Goal: Task Accomplishment & Management: Manage account settings

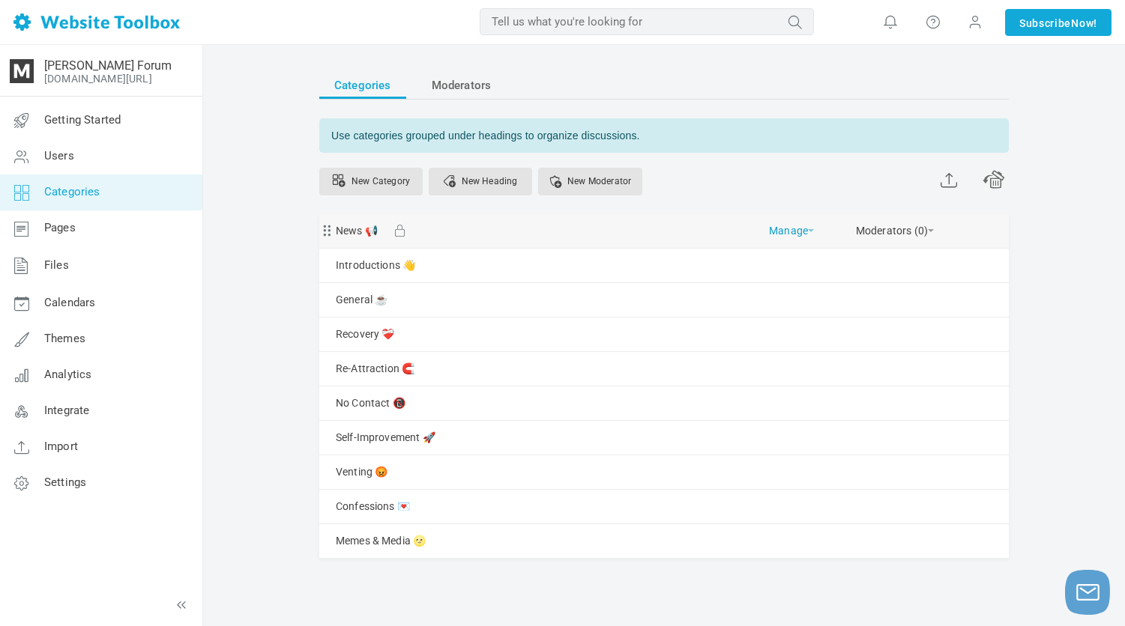
click at [785, 226] on link "Manage" at bounding box center [791, 227] width 45 height 26
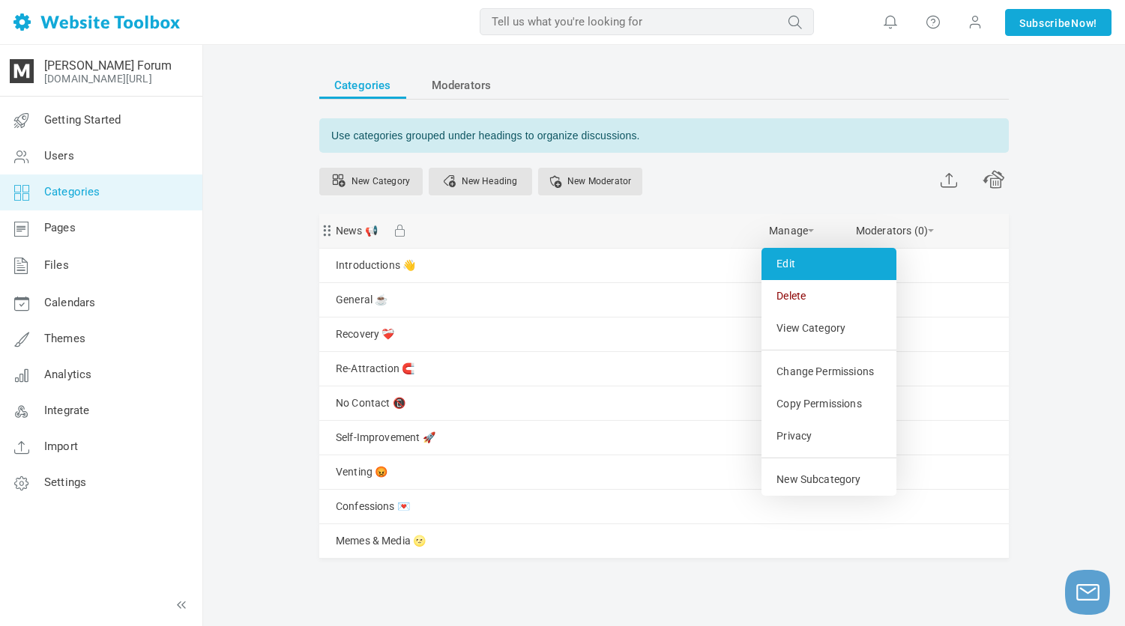
click at [787, 267] on link "Edit" at bounding box center [828, 264] width 135 height 32
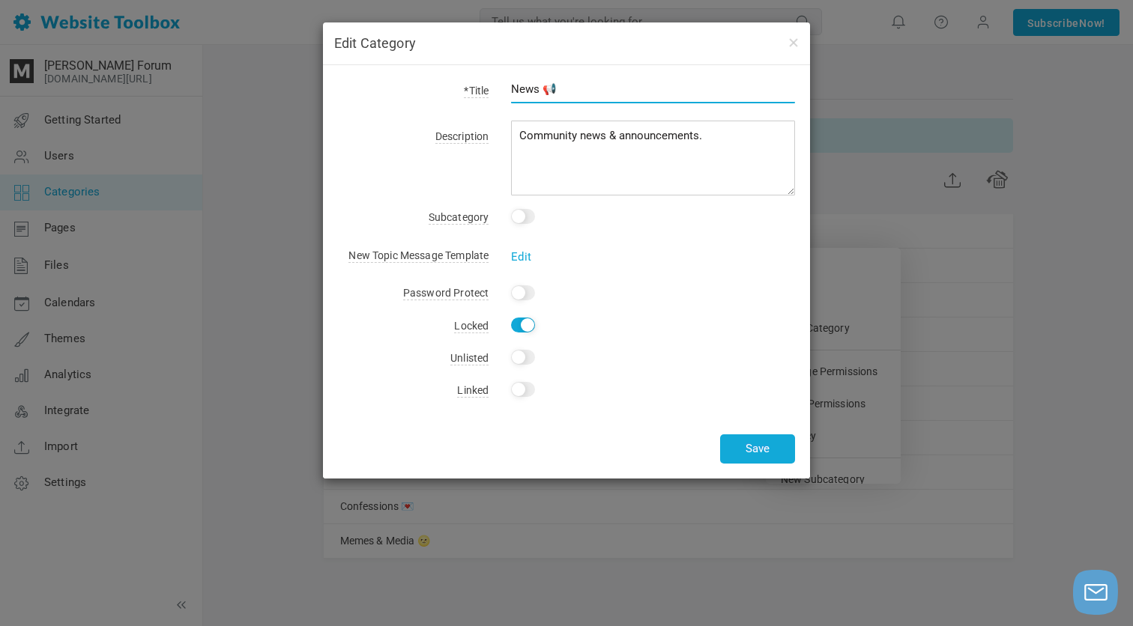
click at [530, 91] on input "News 📢" at bounding box center [653, 89] width 284 height 28
click at [590, 88] on input "Start Here 📢" at bounding box center [653, 89] width 284 height 28
click at [581, 88] on input "Start Here" at bounding box center [653, 89] width 284 height 28
click at [690, 80] on input "Start Here" at bounding box center [653, 89] width 284 height 28
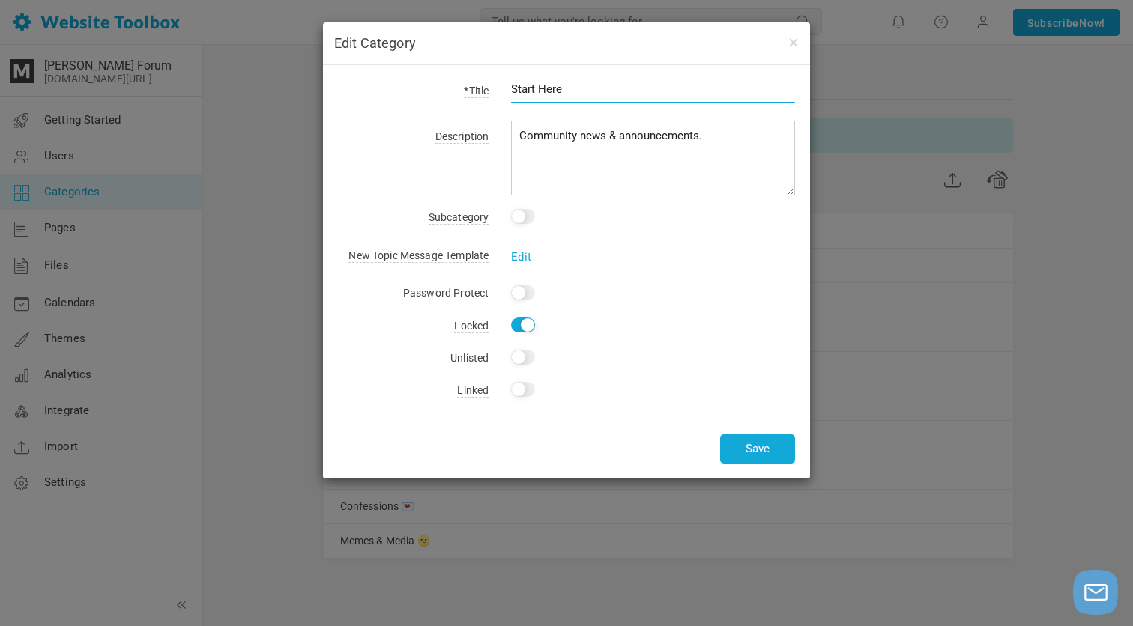
click at [677, 85] on input "Start Here" at bounding box center [653, 89] width 284 height 28
click at [590, 88] on input "Start Here" at bounding box center [653, 89] width 284 height 28
click at [571, 88] on input "Start Here" at bounding box center [653, 89] width 284 height 28
paste input "📌"
click at [570, 90] on input "Start Here 📌" at bounding box center [653, 89] width 284 height 28
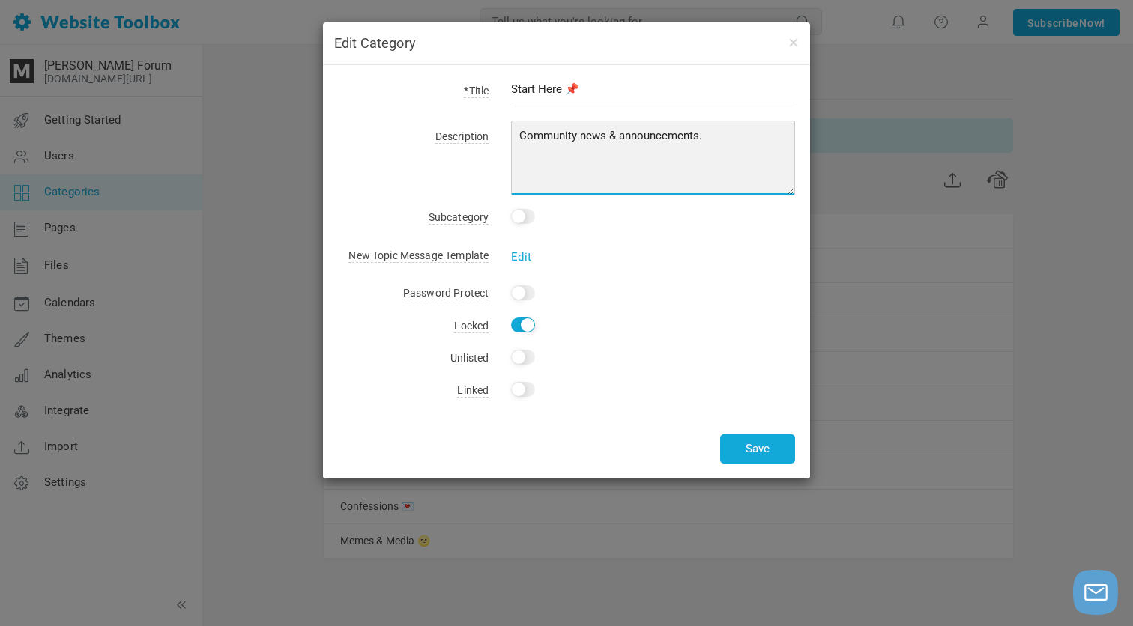
click at [734, 139] on textarea "Community news & announcements." at bounding box center [653, 158] width 284 height 75
click at [525, 133] on textarea "Community news & announcements." at bounding box center [653, 158] width 284 height 75
click at [521, 133] on textarea "Community news & announcements." at bounding box center [653, 158] width 284 height 75
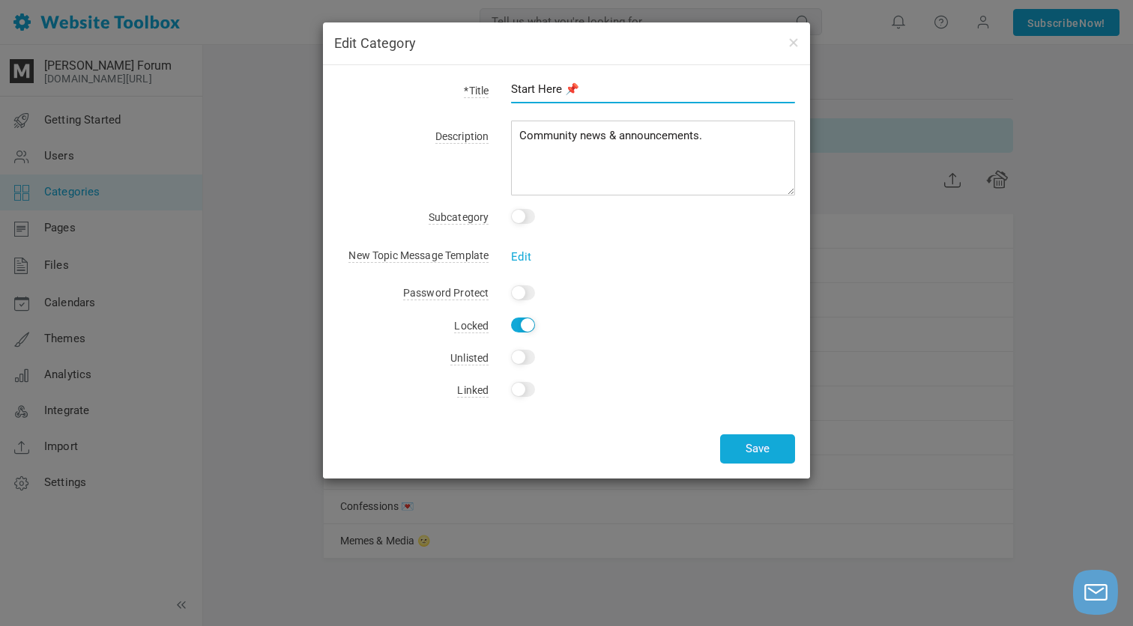
click at [562, 86] on input "Start Here 📌" at bounding box center [653, 89] width 284 height 28
type input "Start Here 📌"
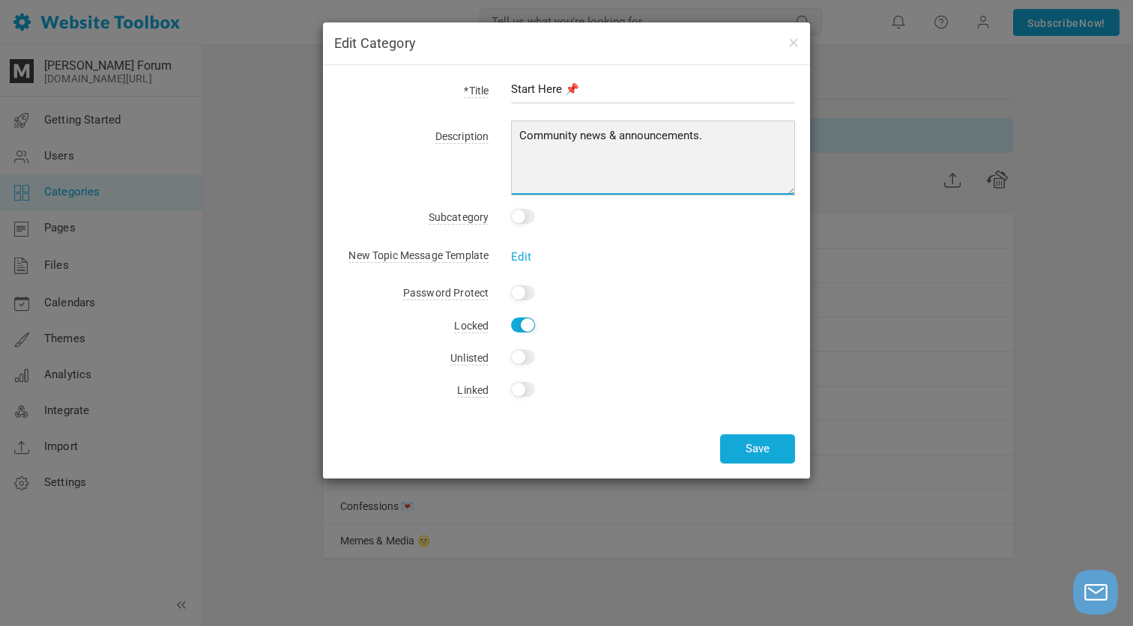
click at [517, 131] on textarea "Community news & announcements." at bounding box center [653, 158] width 284 height 75
paste textarea "Free links, guides, discount codes, and more."
drag, startPoint x: 750, startPoint y: 133, endPoint x: 543, endPoint y: 132, distance: 206.8
click at [543, 132] on textarea "Community news & announcements." at bounding box center [653, 158] width 284 height 75
click at [613, 181] on textarea "Community news & announcements." at bounding box center [653, 158] width 284 height 75
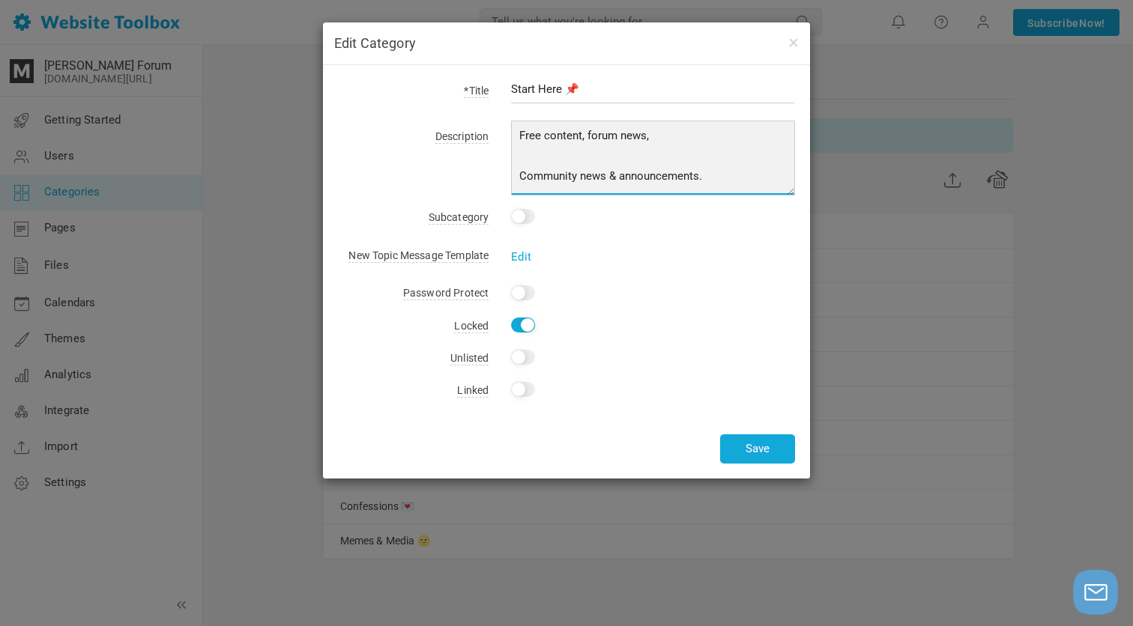
drag, startPoint x: 619, startPoint y: 175, endPoint x: 737, endPoint y: 176, distance: 118.4
click at [737, 176] on textarea "Community news & announcements." at bounding box center [653, 158] width 284 height 75
click at [686, 142] on textarea "Community news & announcements." at bounding box center [653, 158] width 284 height 75
click at [681, 136] on textarea "Community news & announcements." at bounding box center [653, 158] width 284 height 75
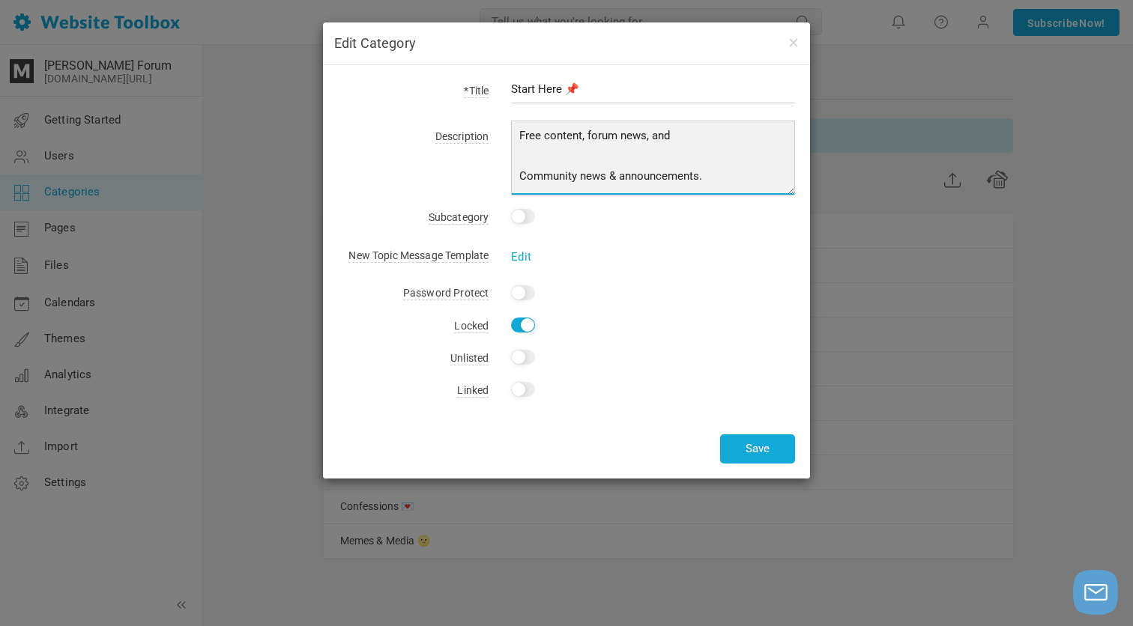
paste textarea "announcements."
click at [659, 183] on textarea "Community news & announcements." at bounding box center [653, 158] width 284 height 75
type textarea "Free content, forum news, and announcements."
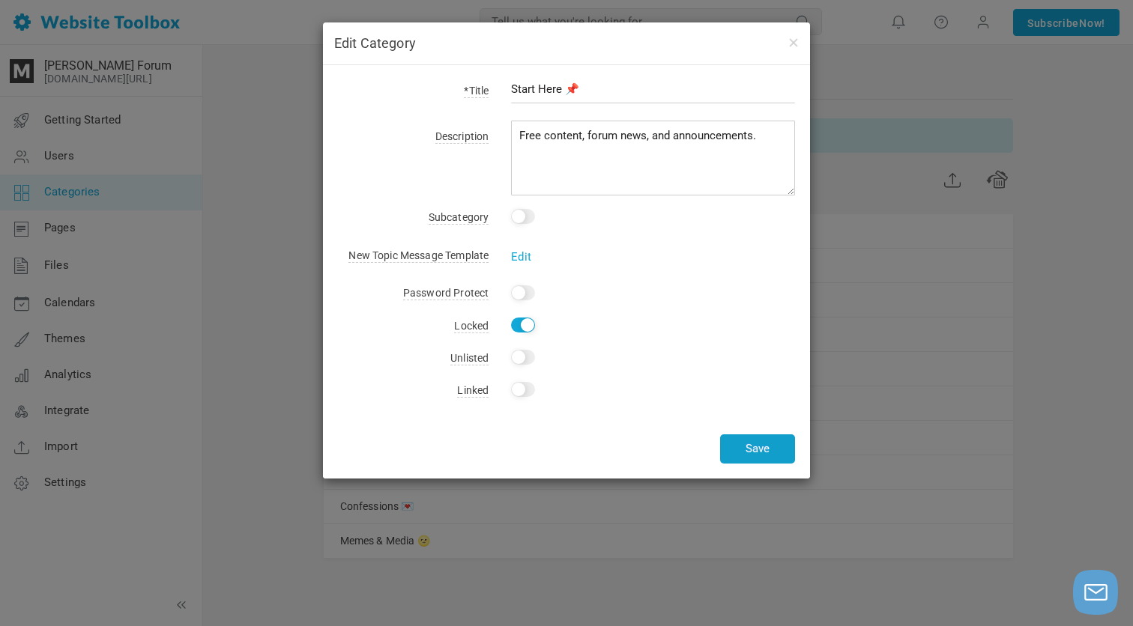
click at [736, 445] on button "Save" at bounding box center [757, 449] width 75 height 29
